Goal: Complete application form: Complete application form

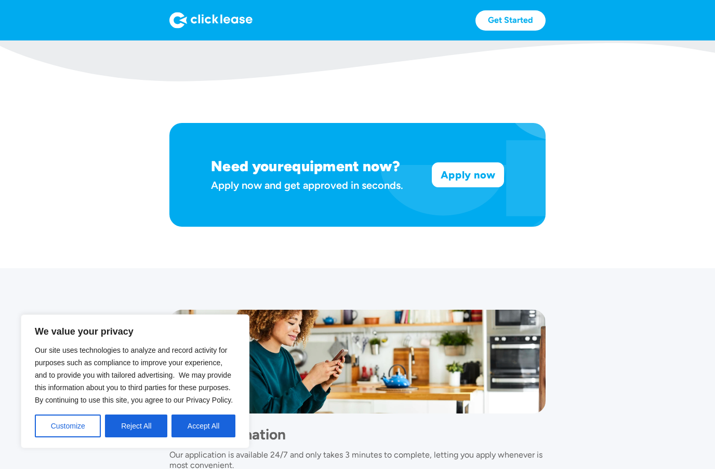
scroll to position [657, 0]
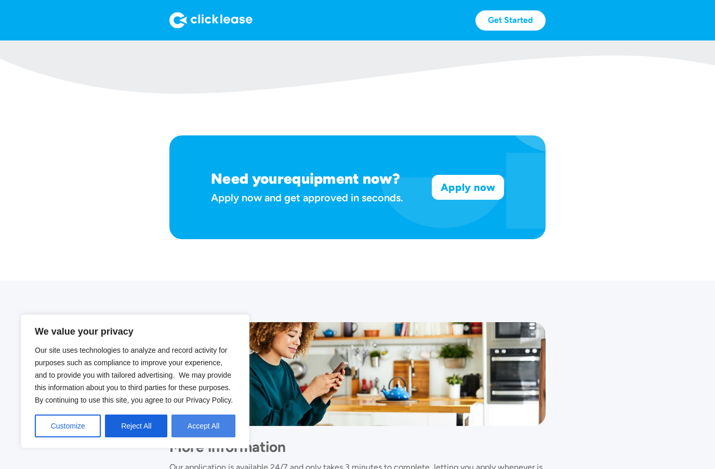
click at [210, 433] on button "Accept All" at bounding box center [203, 426] width 64 height 23
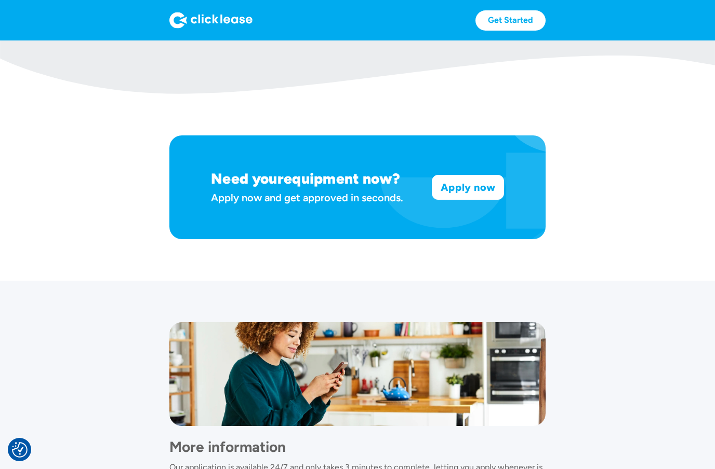
scroll to position [656, 0]
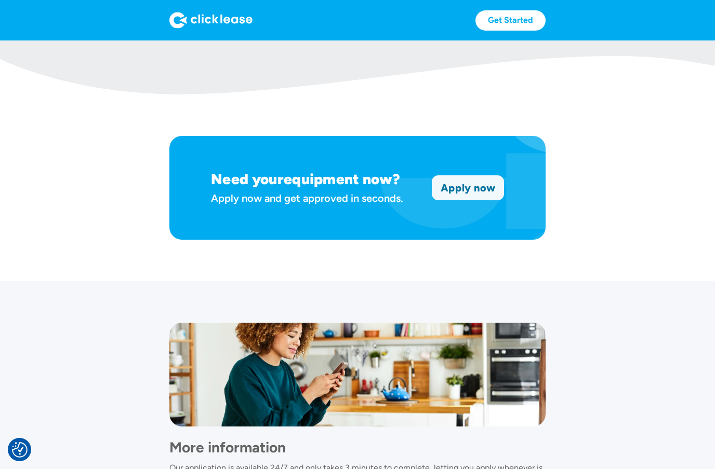
click at [483, 187] on link "Apply now" at bounding box center [467, 188] width 71 height 24
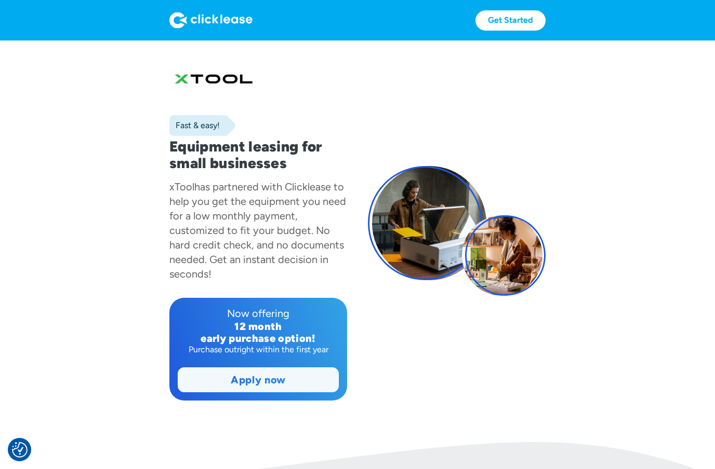
click at [319, 388] on link "Apply now" at bounding box center [258, 380] width 160 height 24
